Goal: Navigation & Orientation: Find specific page/section

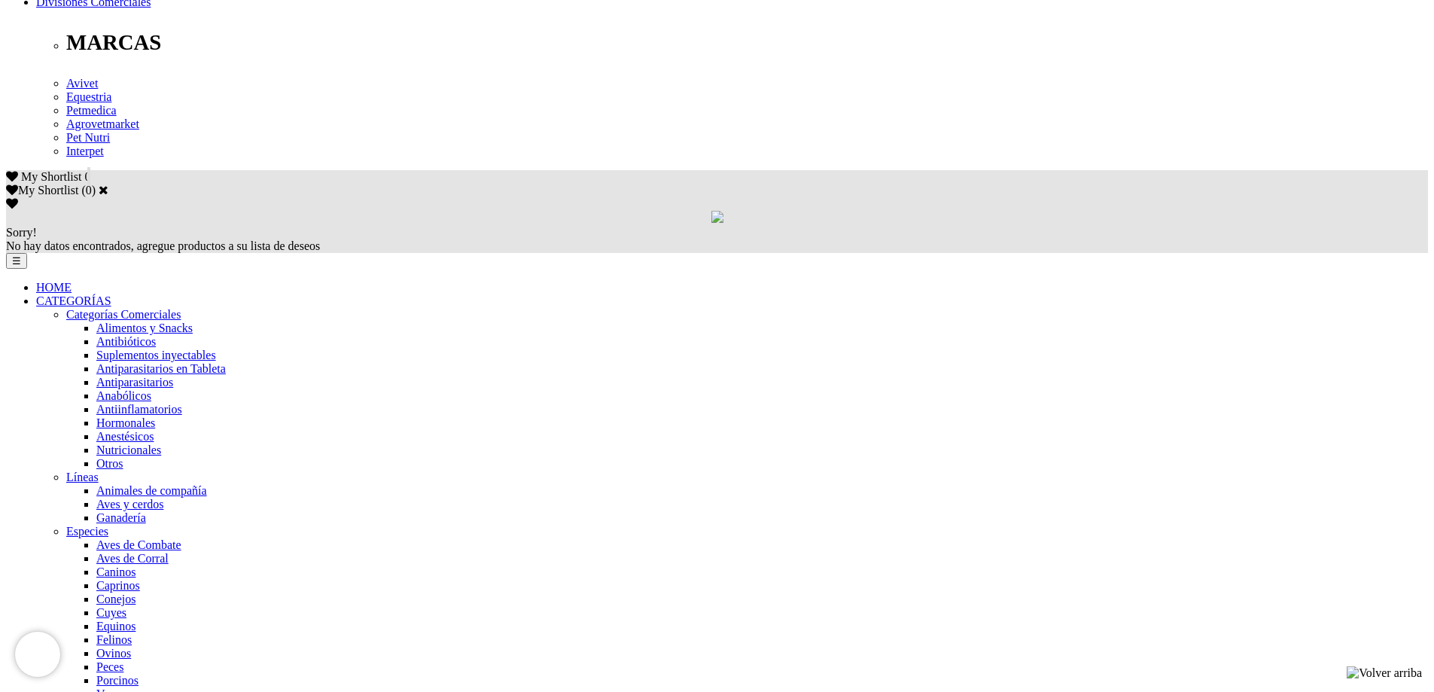
scroll to position [979, 0]
